Goal: Find specific page/section: Find specific page/section

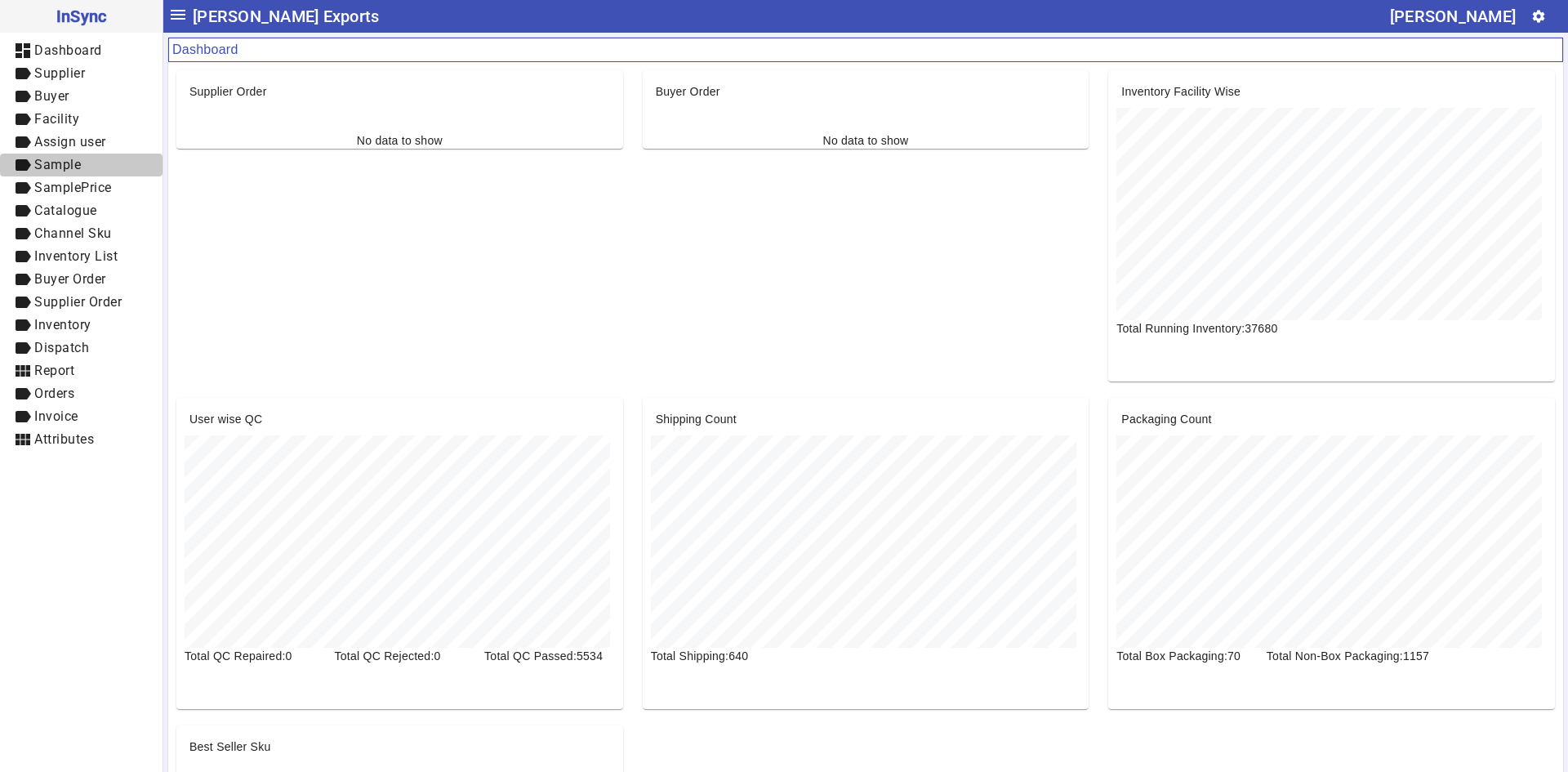
click at [93, 165] on span "label Sample" at bounding box center [81, 165] width 136 height 20
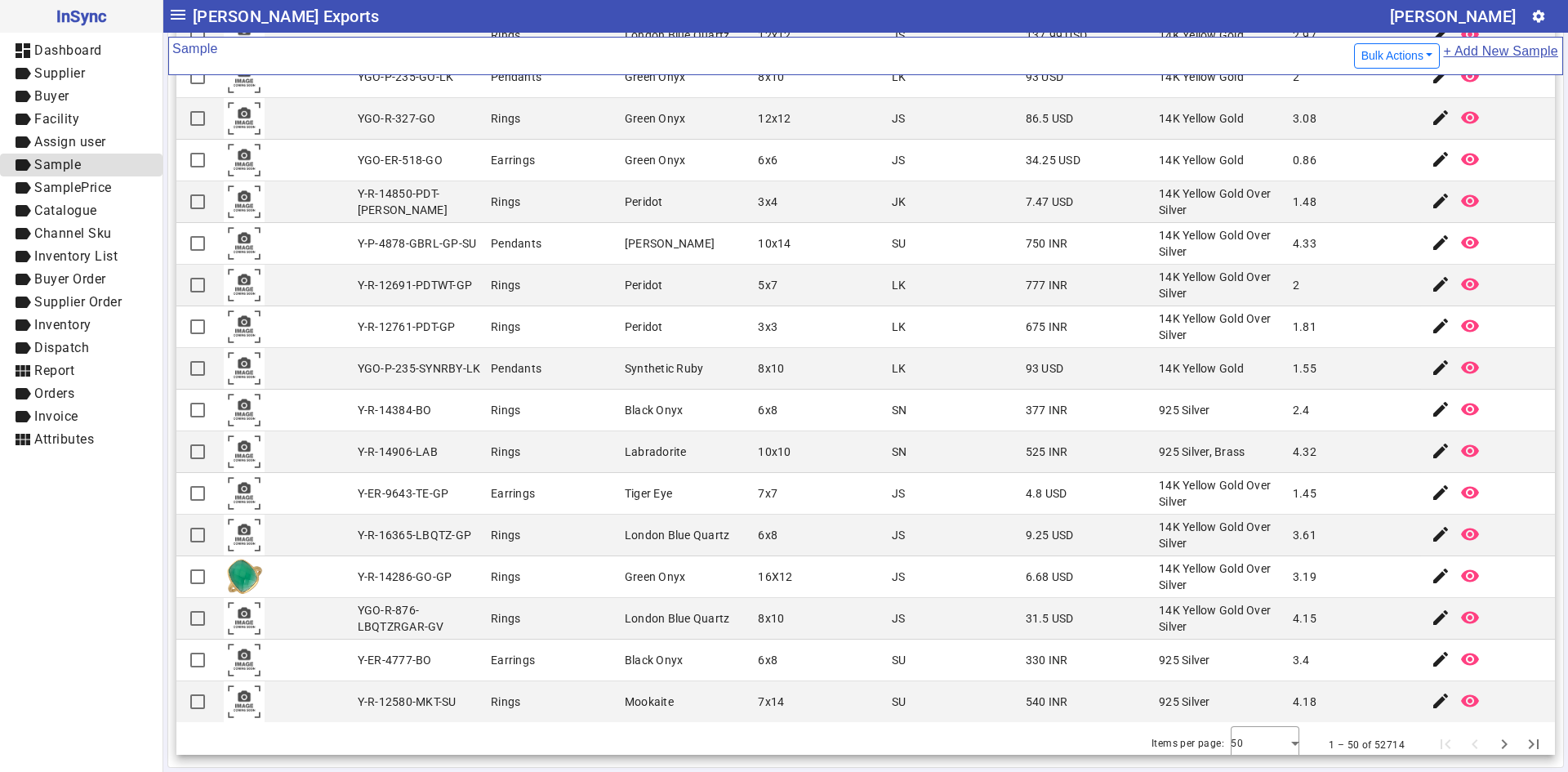
scroll to position [1401, 0]
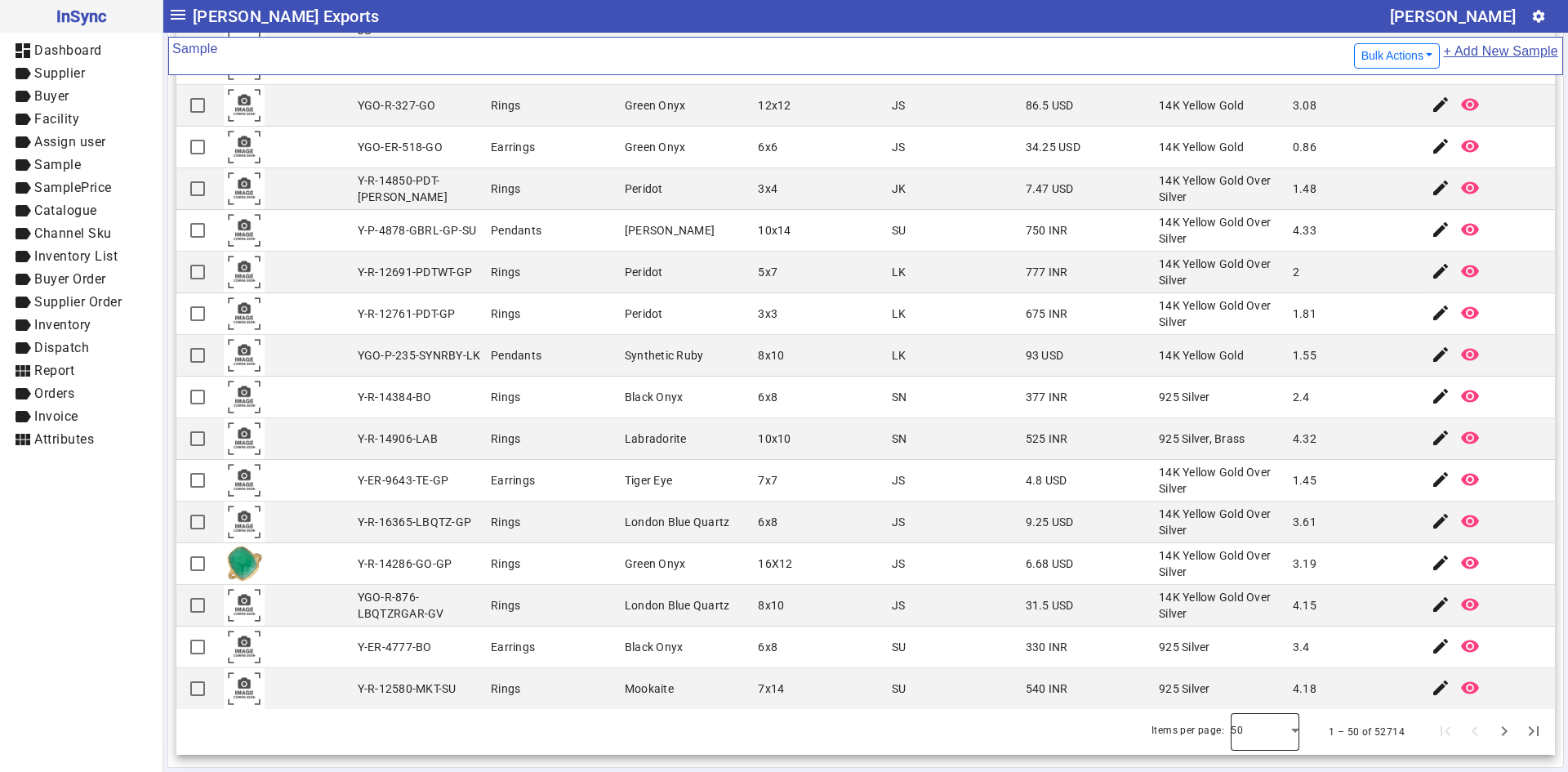
click at [1255, 722] on div at bounding box center [1265, 732] width 68 height 39
click at [1250, 705] on mat-option "100" at bounding box center [1242, 687] width 68 height 39
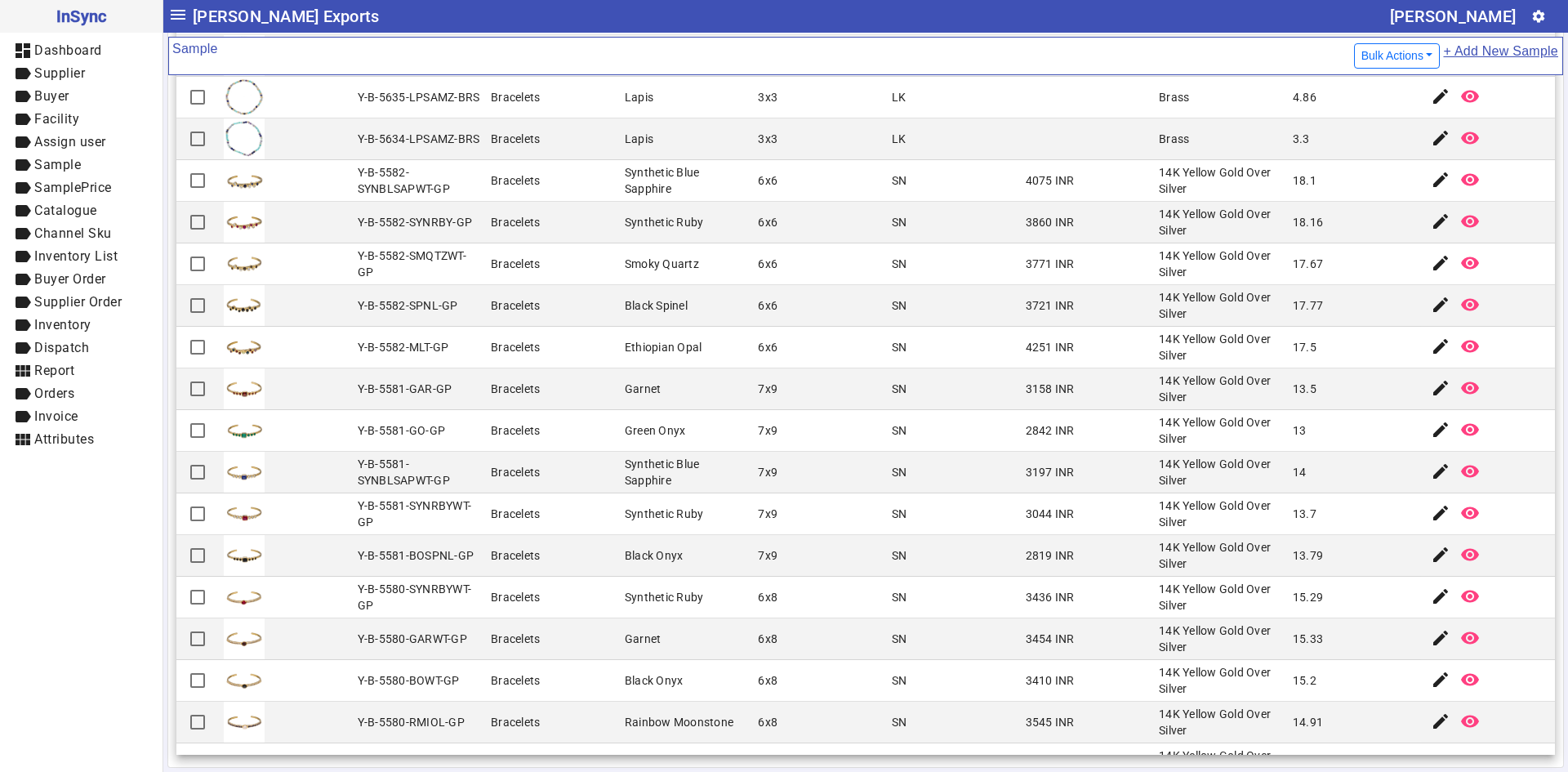
scroll to position [3492, 0]
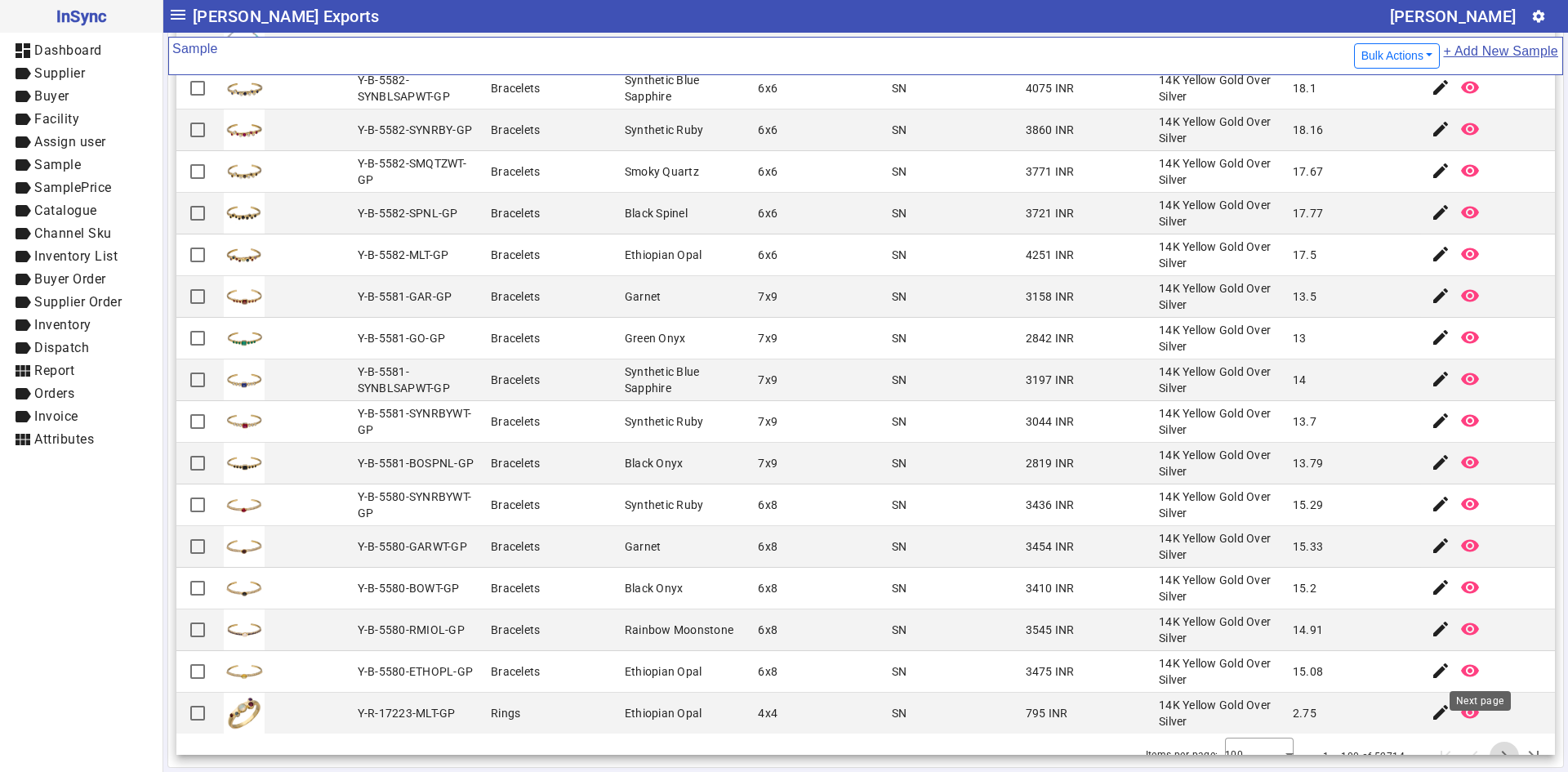
click at [1484, 741] on span "Next page" at bounding box center [1504, 756] width 39 height 39
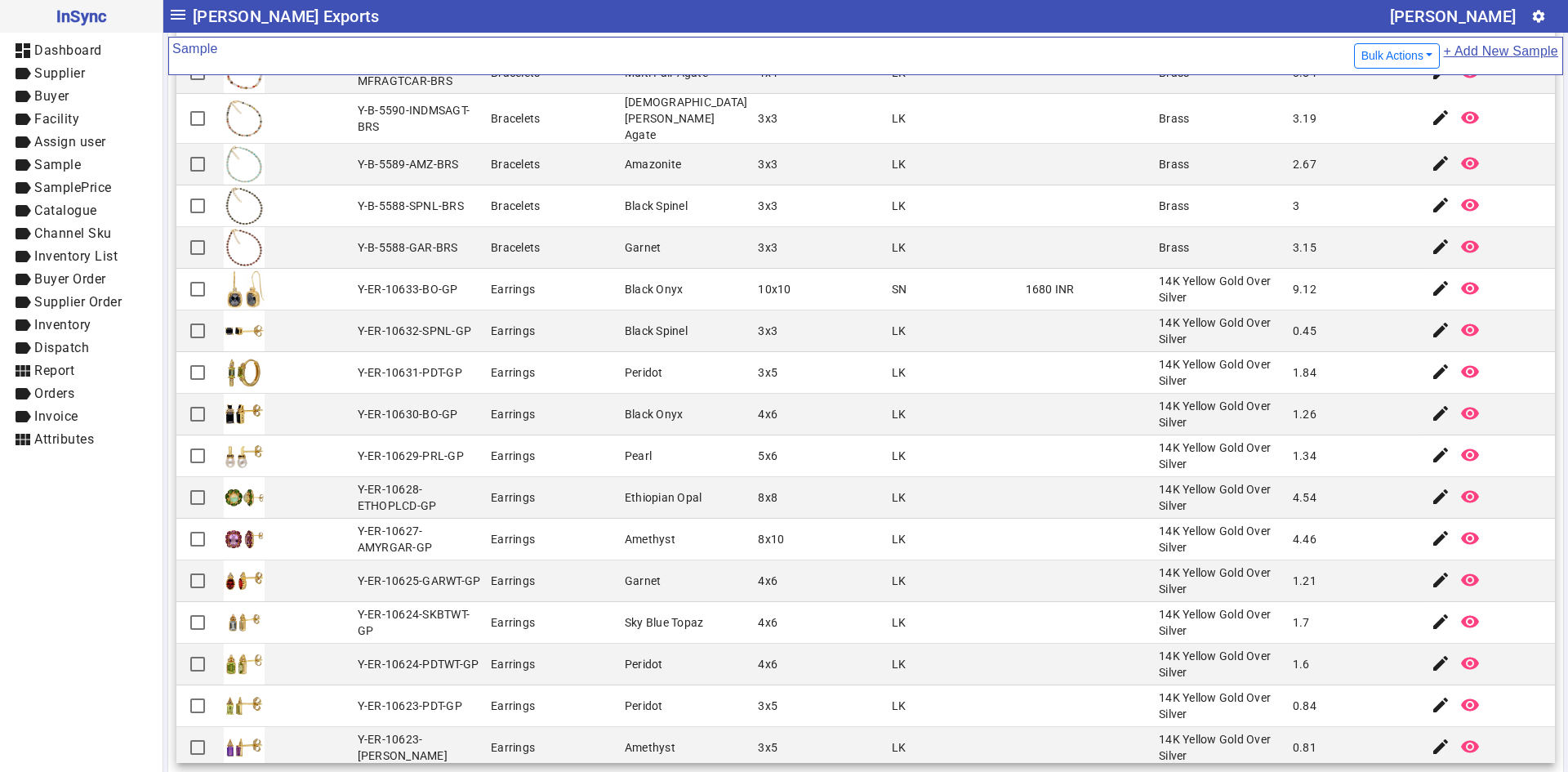
scroll to position [3266, 0]
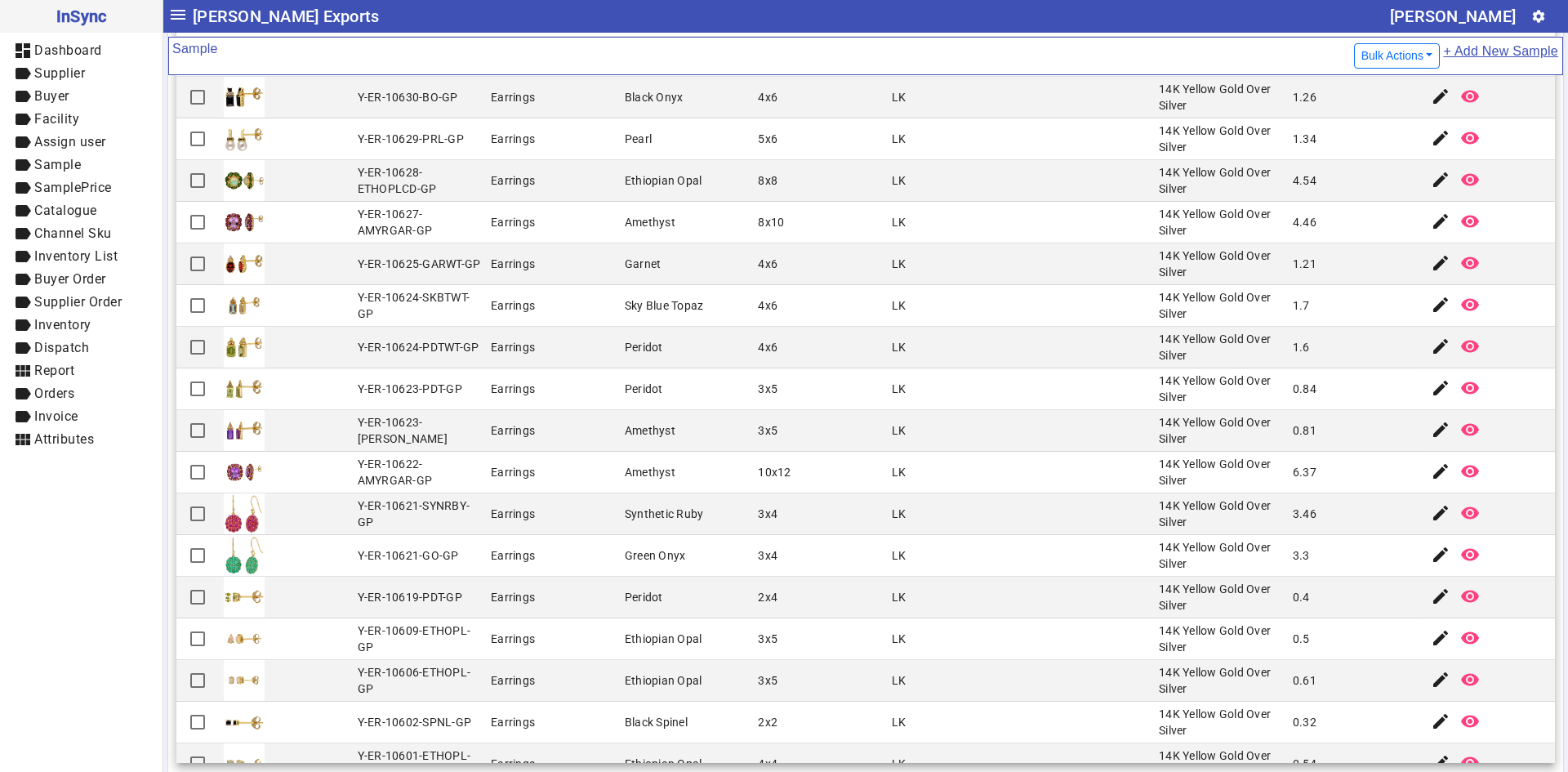
click at [541, 618] on mat-cell "Earrings" at bounding box center [552, 639] width 134 height 42
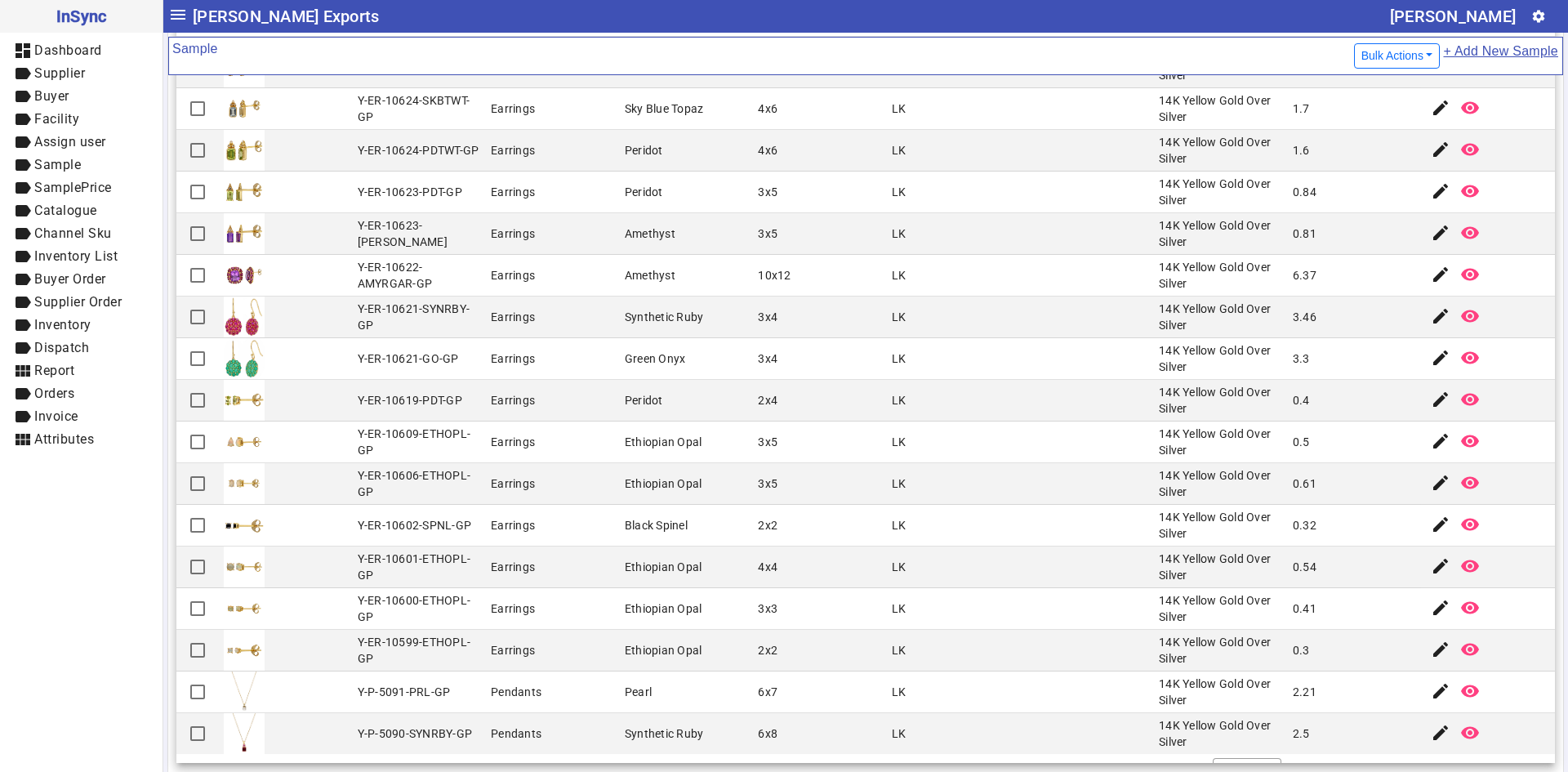
scroll to position [3492, 0]
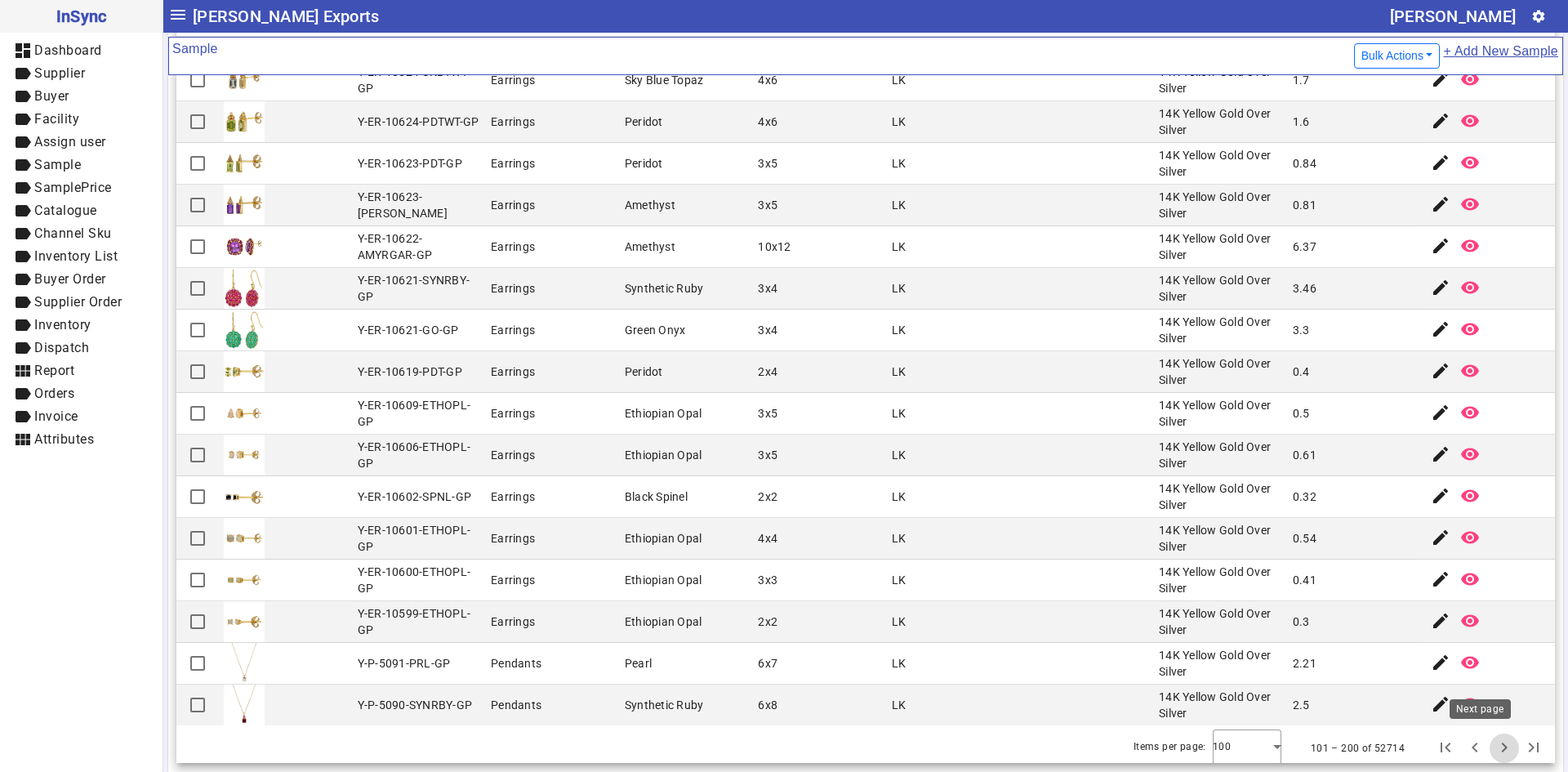
click at [1484, 740] on span "Next page" at bounding box center [1504, 748] width 39 height 39
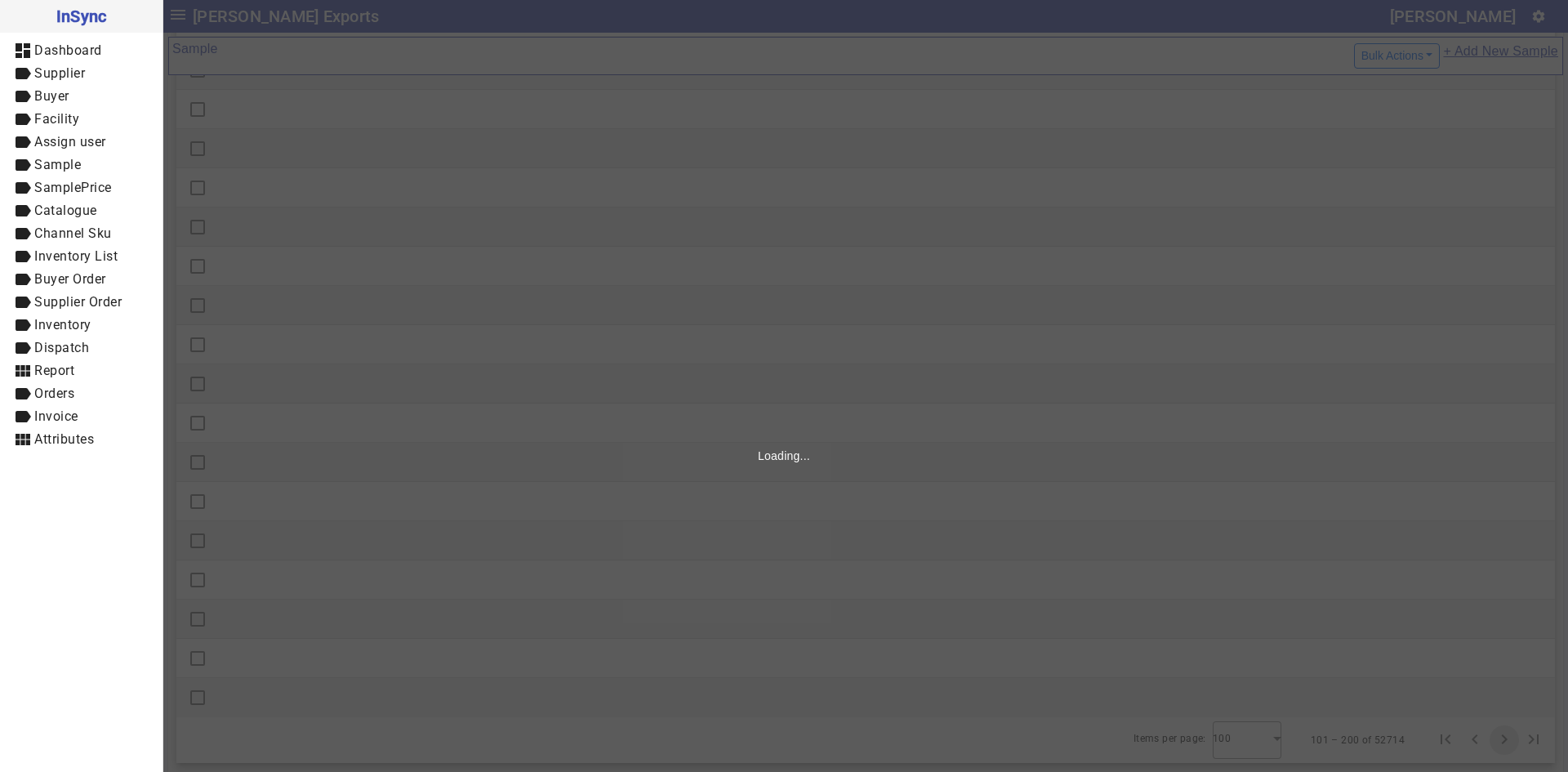
scroll to position [0, 0]
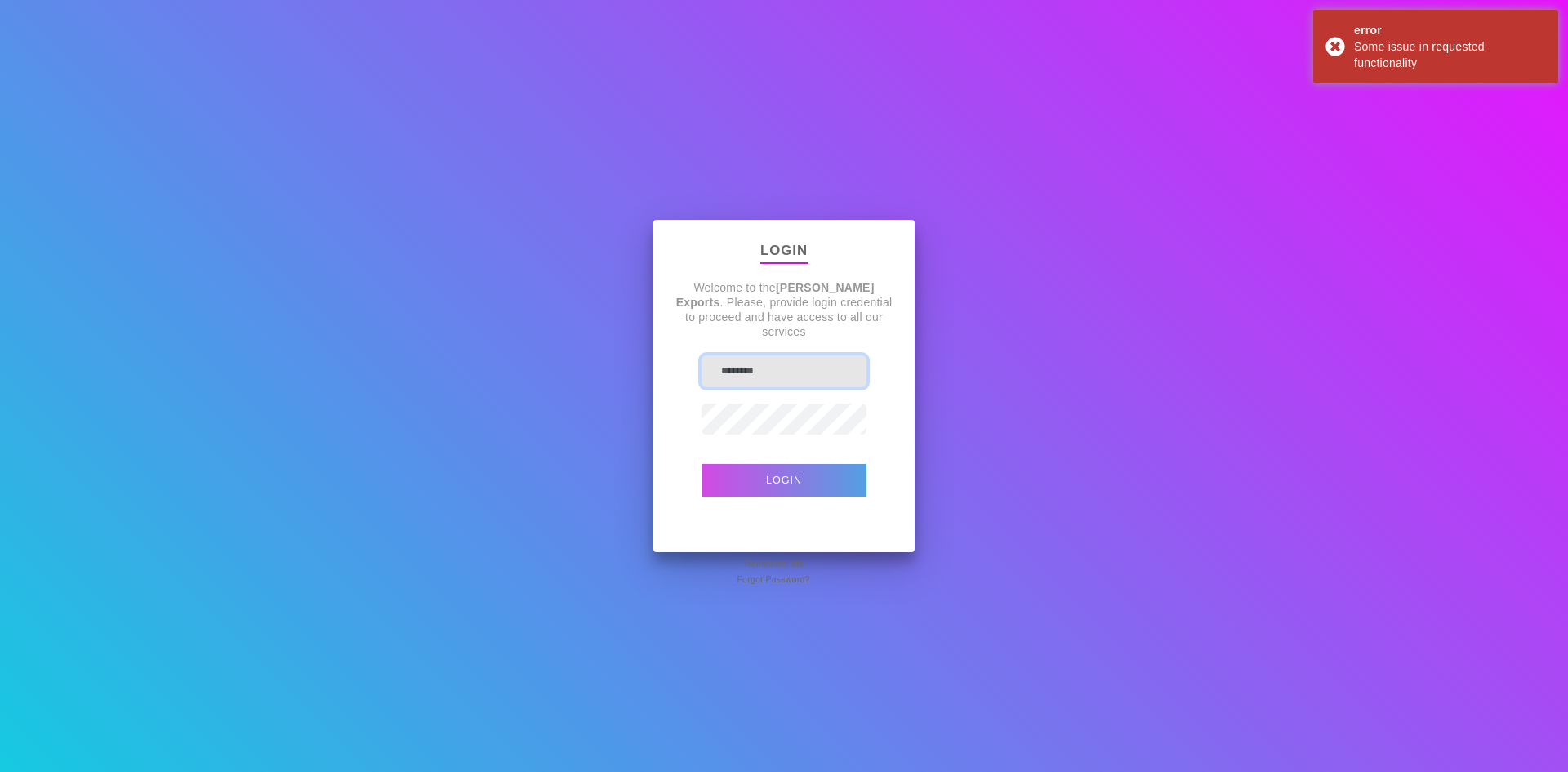
type input "********"
click at [814, 479] on button "Login" at bounding box center [784, 479] width 165 height 33
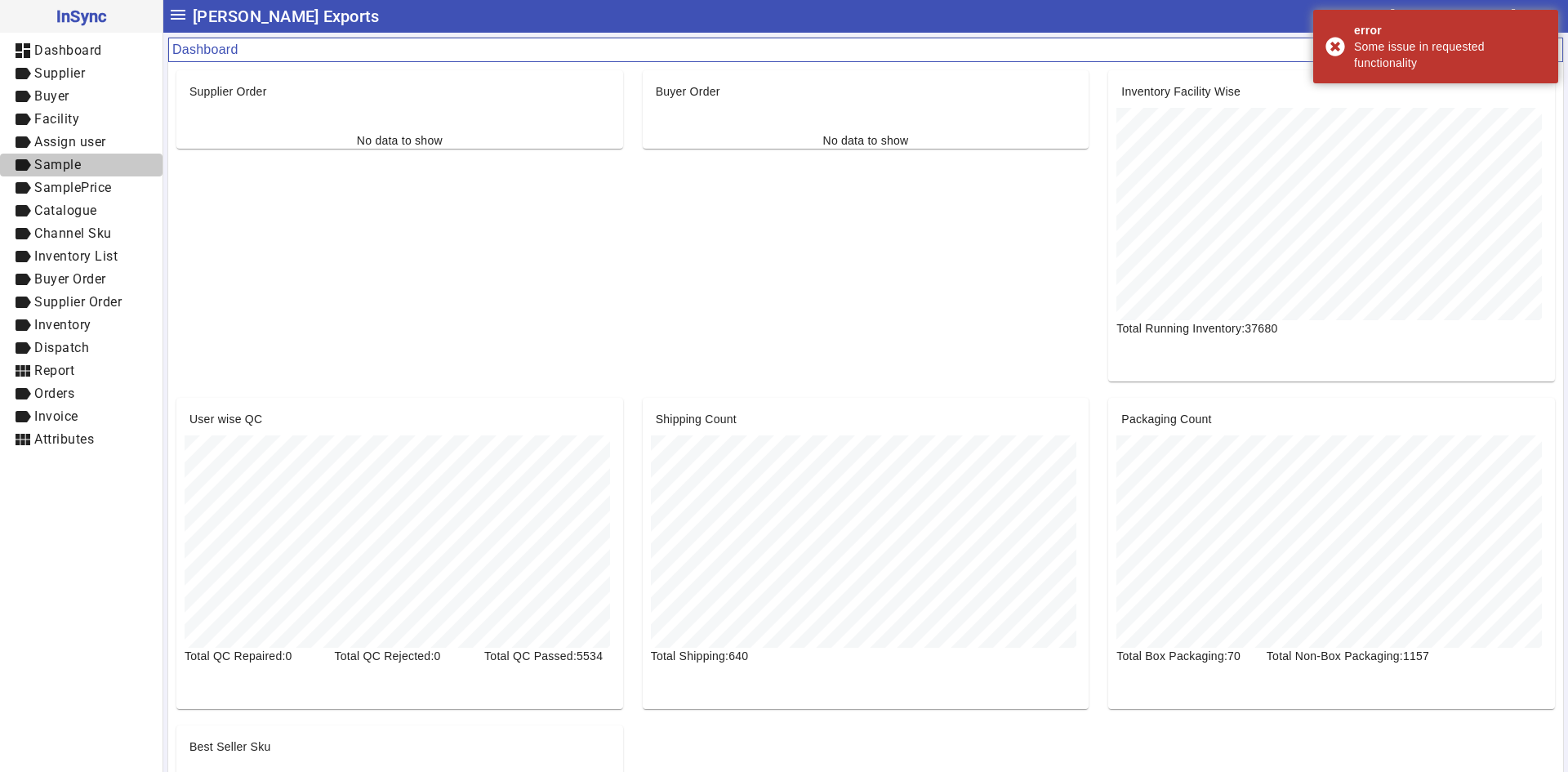
click at [78, 165] on span "Sample" at bounding box center [58, 164] width 46 height 15
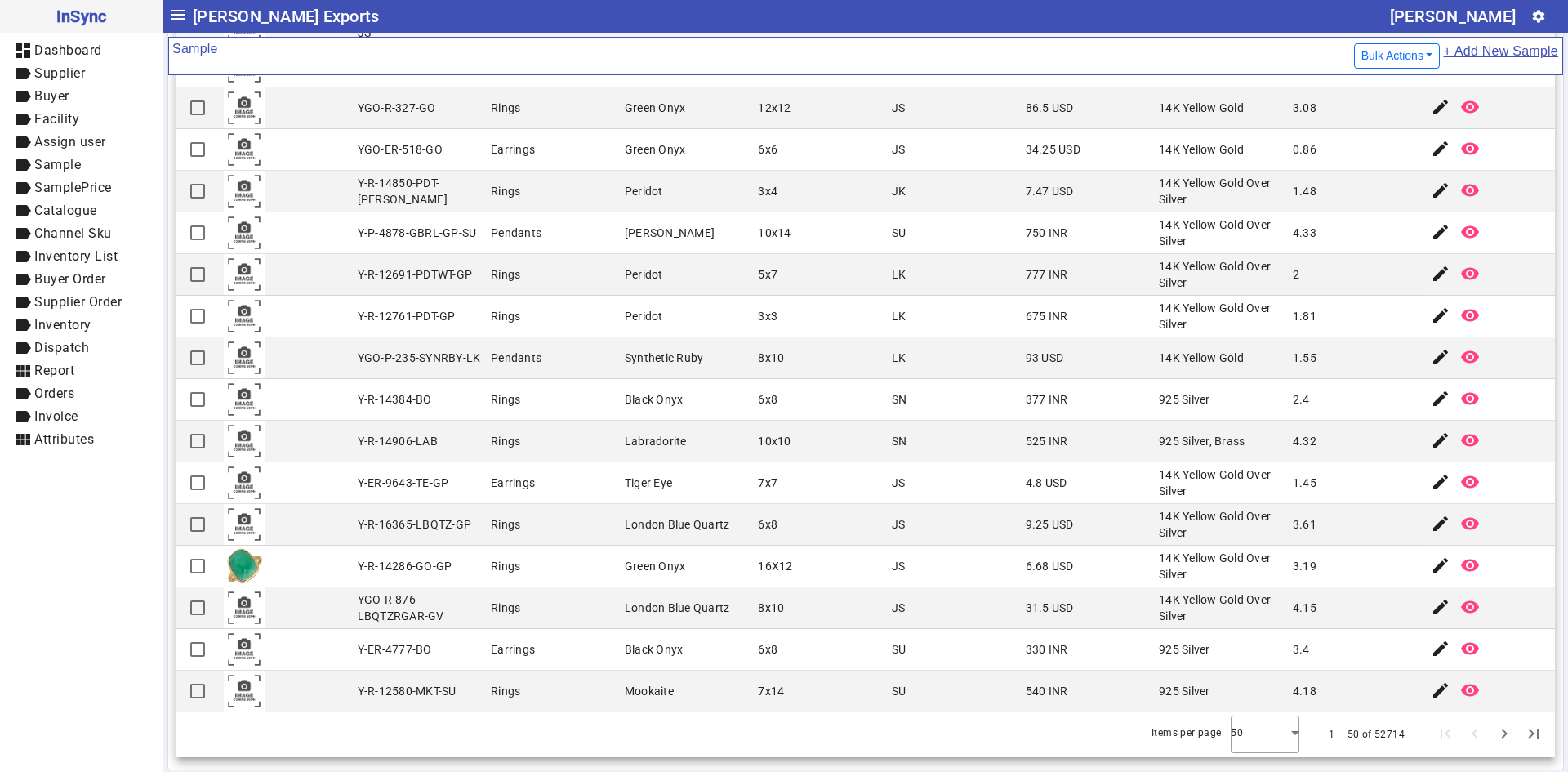
scroll to position [172, 0]
click at [1268, 738] on div at bounding box center [1265, 732] width 68 height 39
click at [1232, 703] on mat-option "100" at bounding box center [1242, 687] width 68 height 39
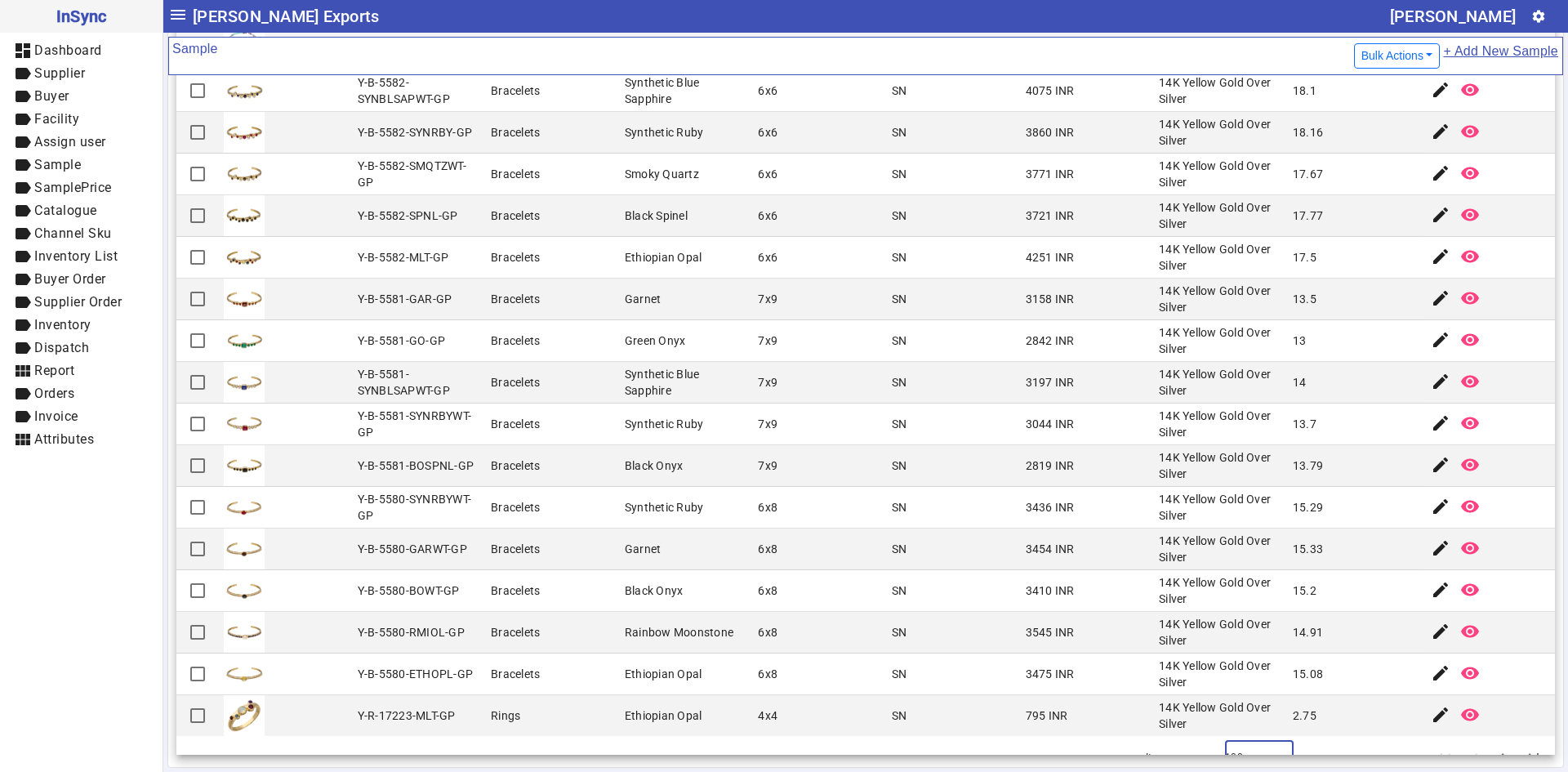
scroll to position [3492, 0]
click at [1484, 736] on span "Next page" at bounding box center [1504, 756] width 39 height 39
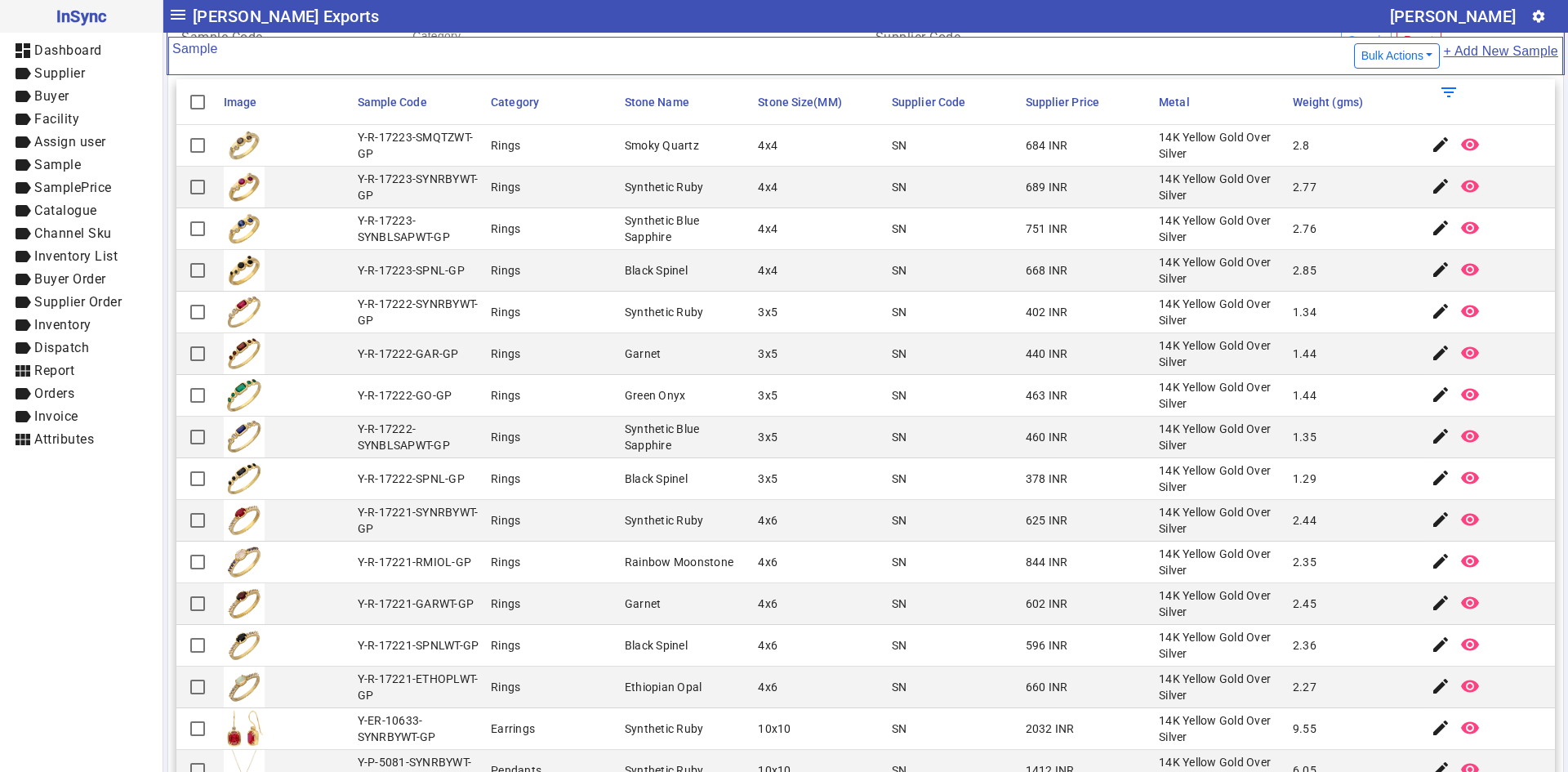
scroll to position [172, 0]
